Goal: Task Accomplishment & Management: Manage account settings

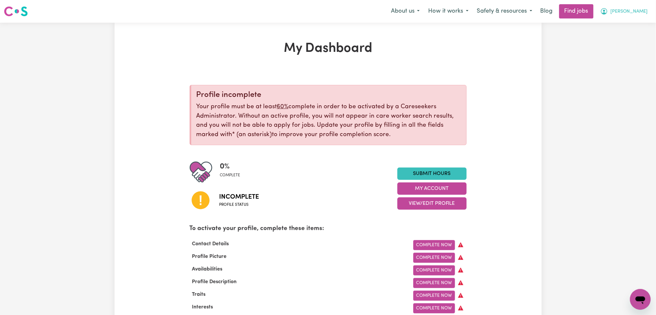
drag, startPoint x: 640, startPoint y: 13, endPoint x: 631, endPoint y: 17, distance: 9.6
click at [639, 13] on span "[PERSON_NAME]" at bounding box center [629, 11] width 37 height 7
drag, startPoint x: 516, startPoint y: 89, endPoint x: 304, endPoint y: 0, distance: 230.0
click at [639, 12] on span "[PERSON_NAME]" at bounding box center [629, 11] width 37 height 7
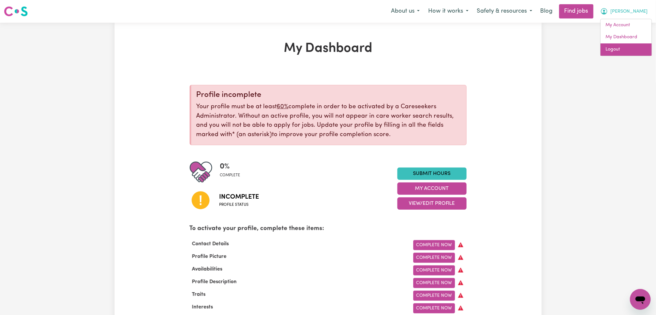
click at [628, 49] on link "Logout" at bounding box center [626, 49] width 51 height 12
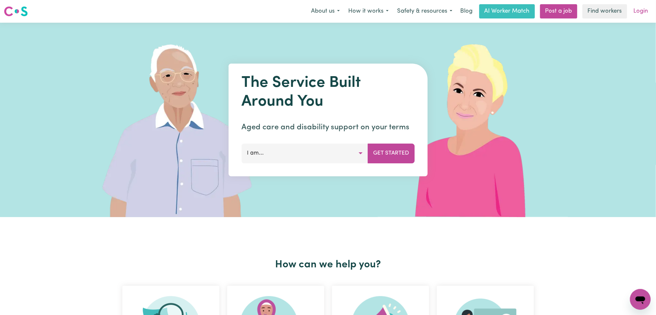
click at [634, 12] on link "Login" at bounding box center [641, 11] width 22 height 14
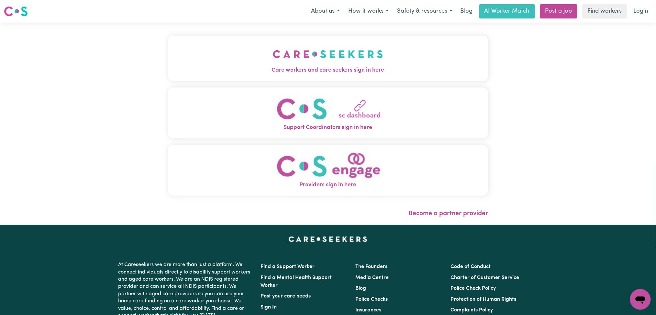
click at [271, 74] on button "Care workers and care seekers sign in here" at bounding box center [328, 58] width 320 height 45
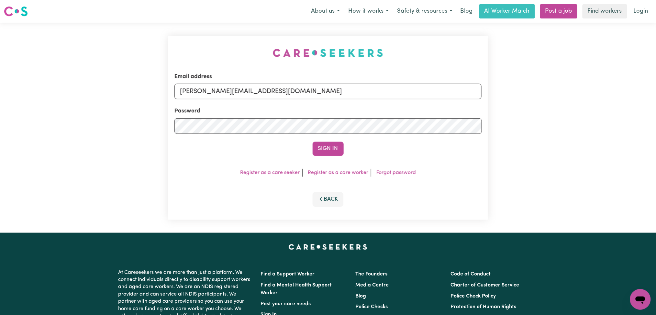
click at [271, 101] on form "Email address [PERSON_NAME][EMAIL_ADDRESS][DOMAIN_NAME] Password Sign In" at bounding box center [328, 114] width 308 height 83
click at [259, 94] on input "[PERSON_NAME][EMAIL_ADDRESS][DOMAIN_NAME]" at bounding box center [328, 92] width 308 height 16
drag, startPoint x: 213, startPoint y: 89, endPoint x: 391, endPoint y: 89, distance: 178.0
click at [391, 89] on input "Superuser~[EMAIL_ADDRESS][DOMAIN_NAME]" at bounding box center [328, 92] width 308 height 16
type input "Superuser~[EMAIL_ADDRESS][DOMAIN_NAME]"
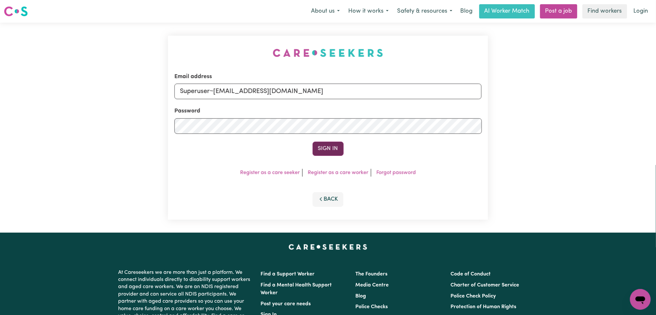
click at [317, 152] on button "Sign In" at bounding box center [328, 148] width 31 height 14
